Goal: Task Accomplishment & Management: Complete application form

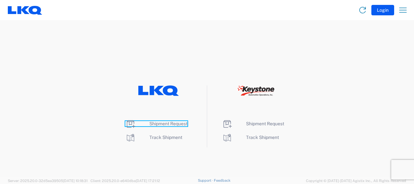
click at [160, 123] on span "Shipment Request" at bounding box center [168, 123] width 38 height 5
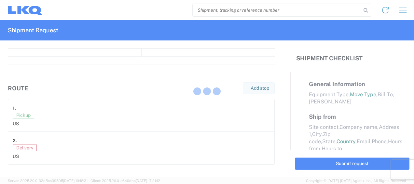
select select "FULL"
select select "LBS"
select select "IN"
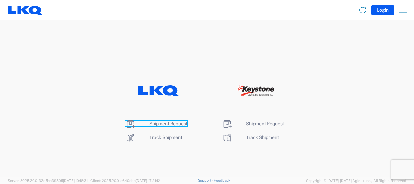
click at [162, 125] on span "Shipment Request" at bounding box center [168, 123] width 38 height 5
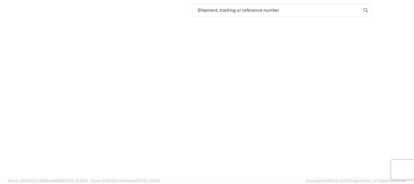
select select "FULL"
select select "LBS"
select select "IN"
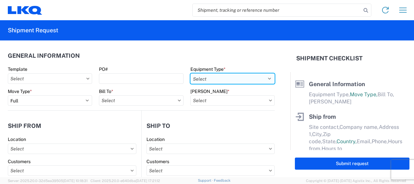
click at [211, 79] on select "Select 53’ Dry Van Flatbed Dropdeck (van) Lowboy (flatbed) Rail" at bounding box center [232, 78] width 84 height 10
select select "STDV"
click at [190, 73] on select "Select 53’ Dry Van Flatbed Dropdeck (van) Lowboy (flatbed) Rail" at bounding box center [232, 78] width 84 height 10
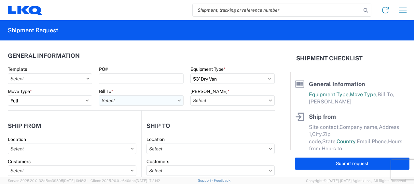
click at [135, 100] on input "text" at bounding box center [141, 100] width 84 height 10
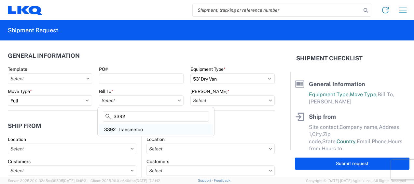
type input "3392"
click at [129, 129] on div "3392 - Transmetco" at bounding box center [156, 129] width 114 height 10
type input "3392 - Transmetco"
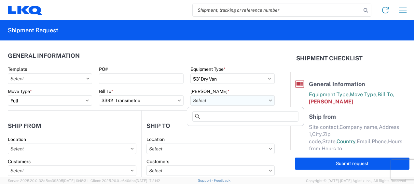
click at [219, 100] on input "text" at bounding box center [232, 100] width 84 height 10
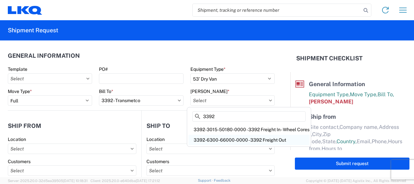
type input "3392"
click at [215, 138] on div "3392-6300-66000-0000 - 3392 Freight Out" at bounding box center [248, 139] width 121 height 10
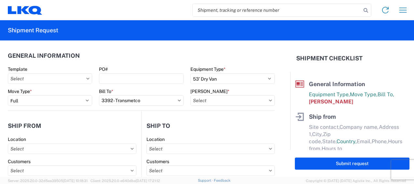
type input "3392-6300-66000-0000 - 3392 Freight Out"
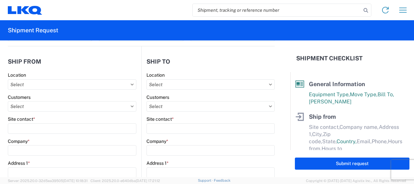
scroll to position [65, 0]
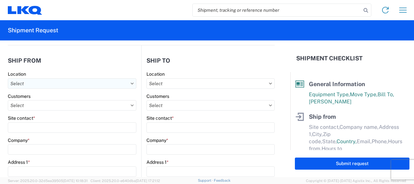
click at [28, 83] on input "text" at bounding box center [72, 83] width 129 height 10
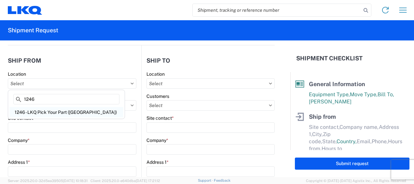
type input "1246"
click at [44, 110] on div "1246 - LKQ Pick Your Part ([GEOGRAPHIC_DATA])" at bounding box center [66, 112] width 114 height 10
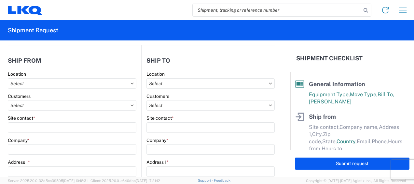
type input "1246 - LKQ Pick Your Part ([GEOGRAPHIC_DATA])"
type input "LKQ Corporation"
type input "[STREET_ADDRESS]"
type input "Wichita"
type input "67214"
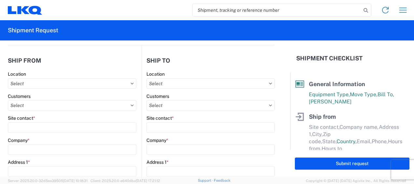
select select "KS"
select select "US"
type input "08:00"
type input "14:00"
